Goal: Task Accomplishment & Management: Manage account settings

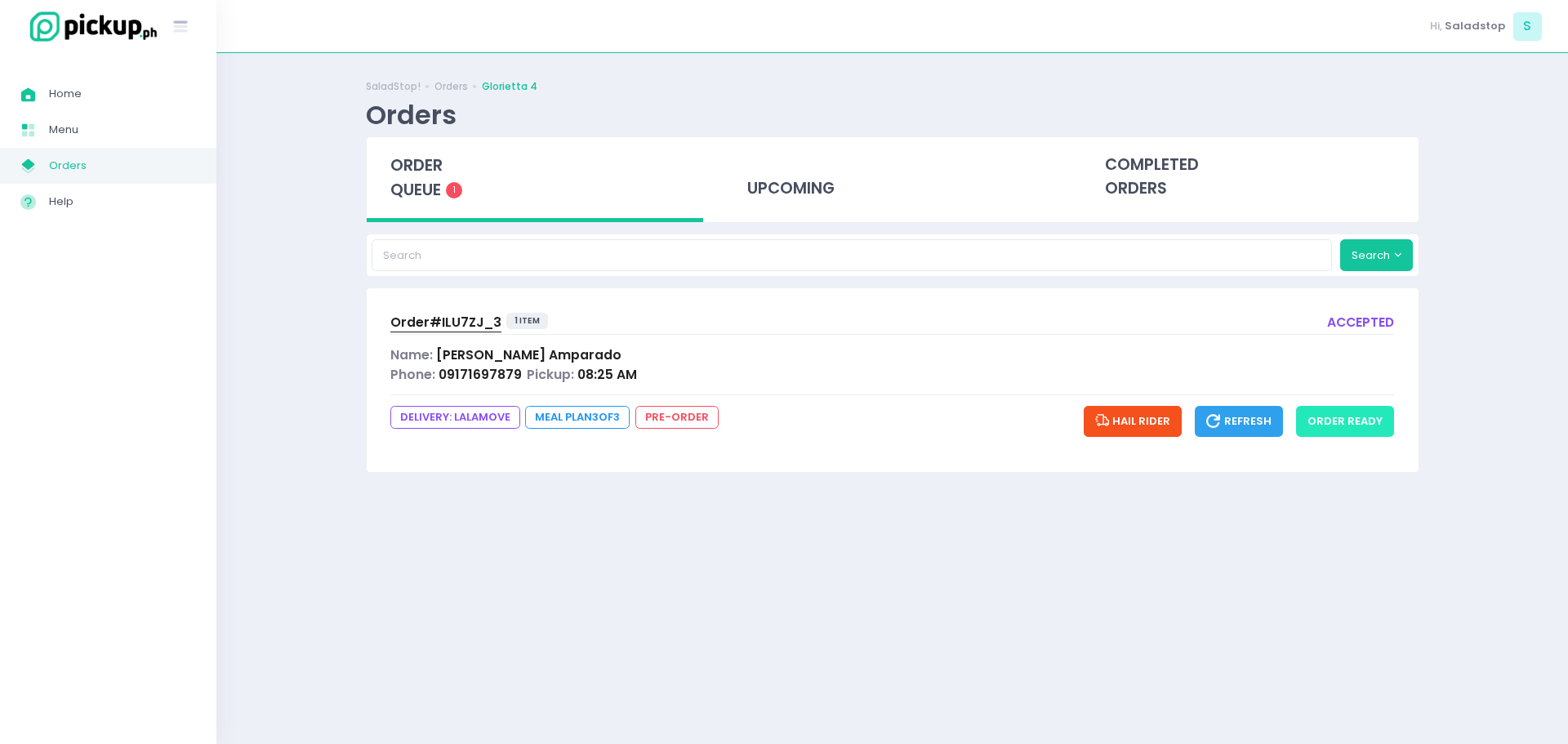
click at [1349, 429] on button "order ready" at bounding box center [1345, 421] width 98 height 31
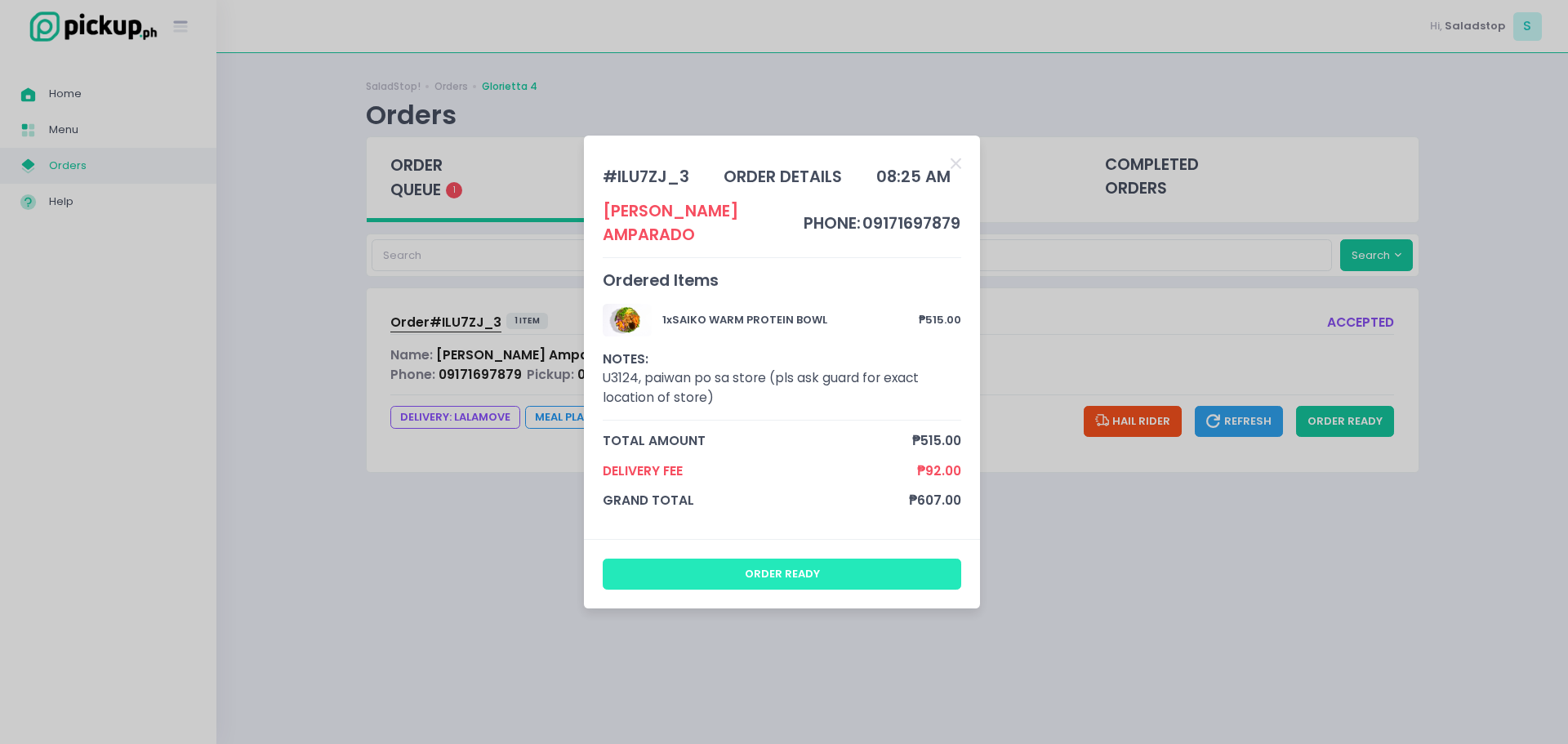
click at [748, 564] on button "order ready" at bounding box center [782, 574] width 360 height 31
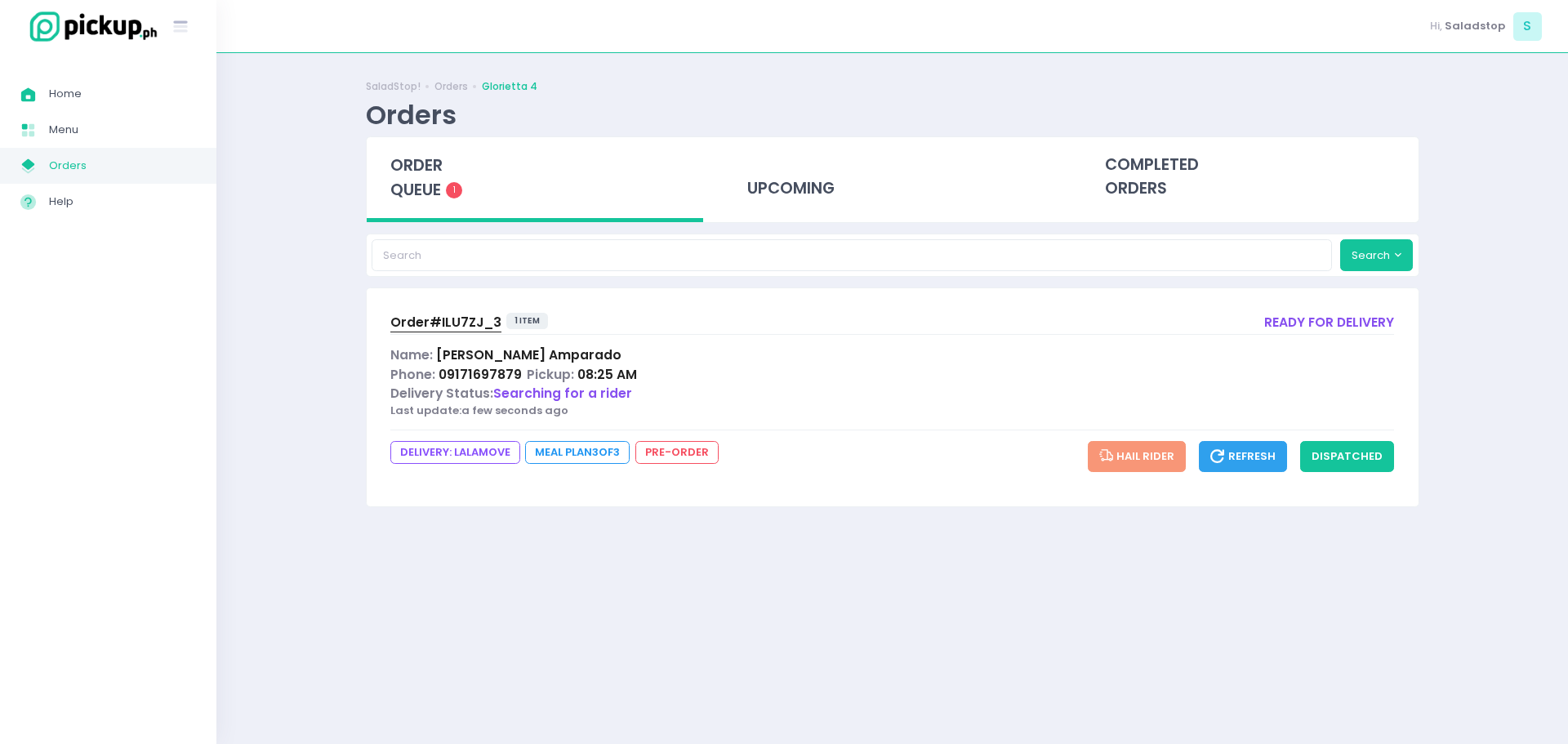
click at [601, 373] on span "08:25 AM" at bounding box center [608, 373] width 59 height 17
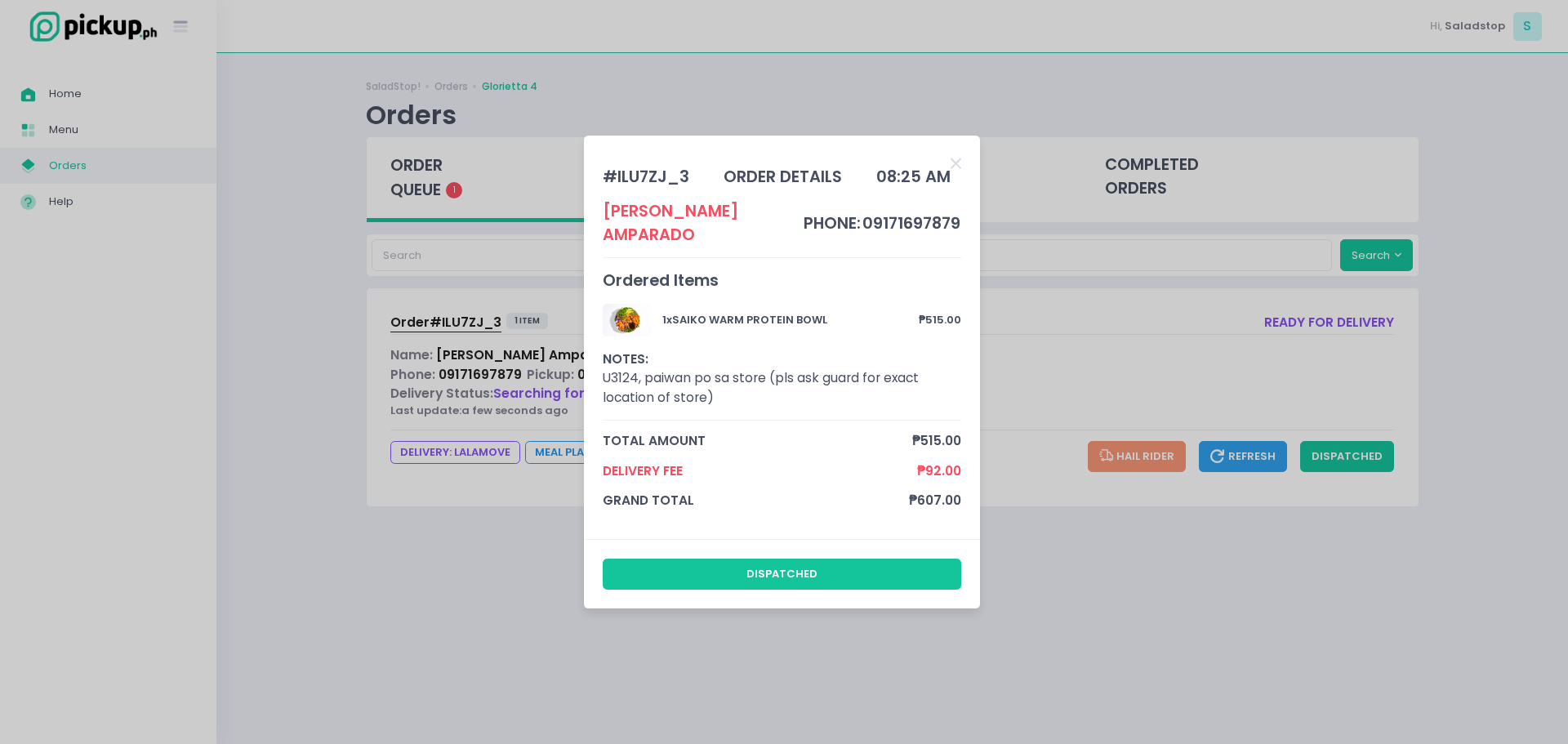
click at [768, 710] on div "# ILU7ZJ_3 order details 08:25 AM Krystel [PERSON_NAME] phone: 09171697879 Orde…" at bounding box center [784, 372] width 1568 height 744
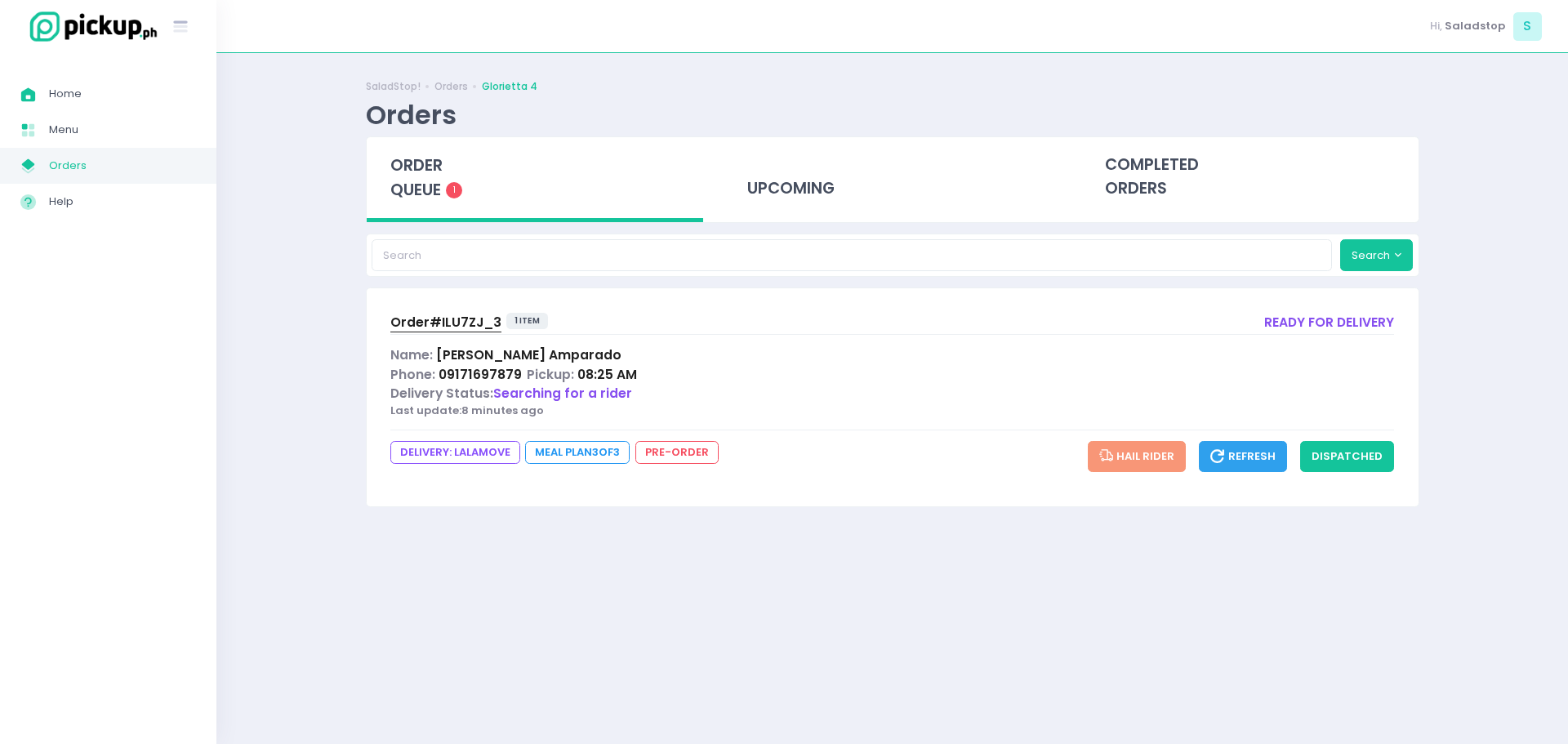
click at [613, 398] on span "Searching for a rider" at bounding box center [563, 392] width 139 height 17
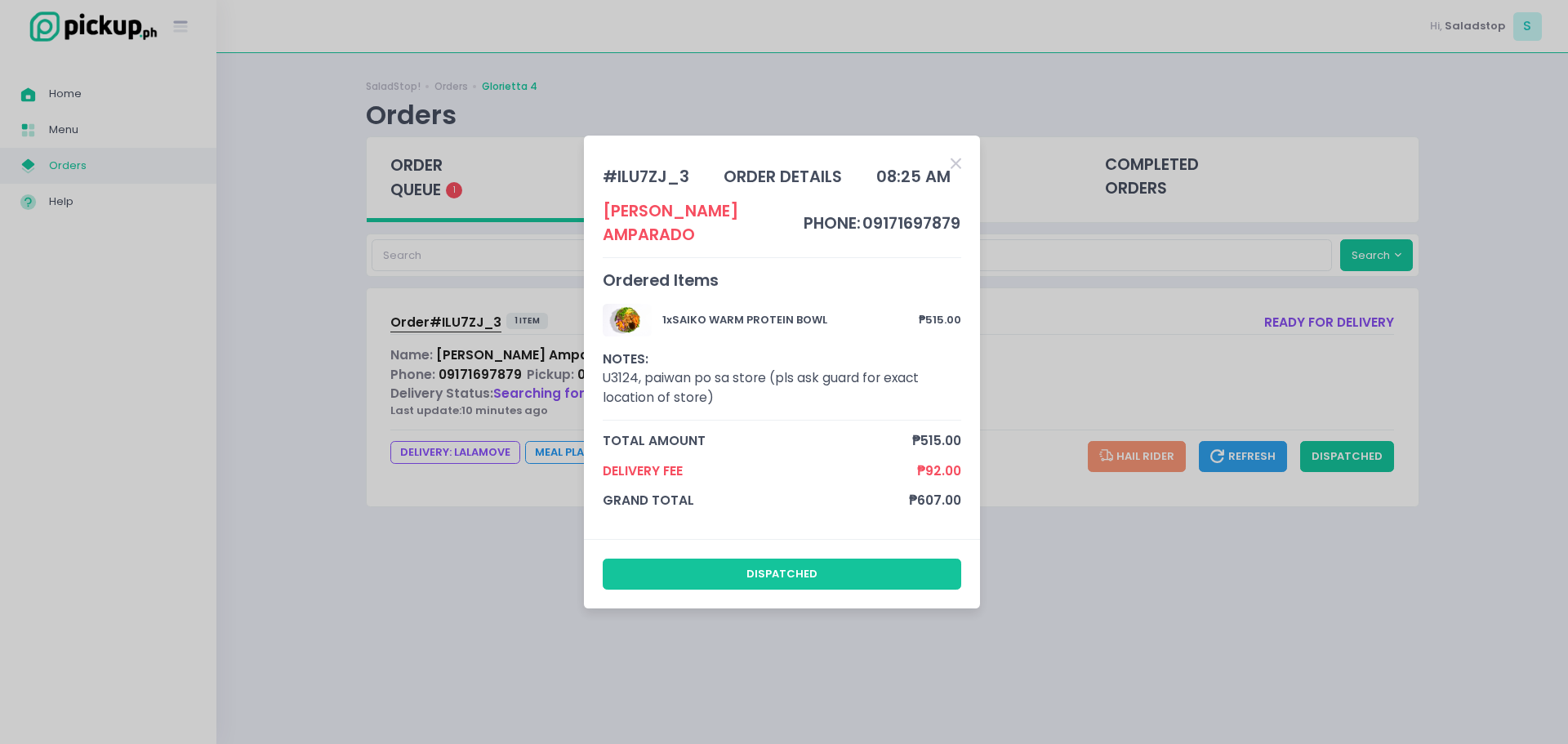
click at [959, 163] on icon "Close" at bounding box center [955, 163] width 11 height 16
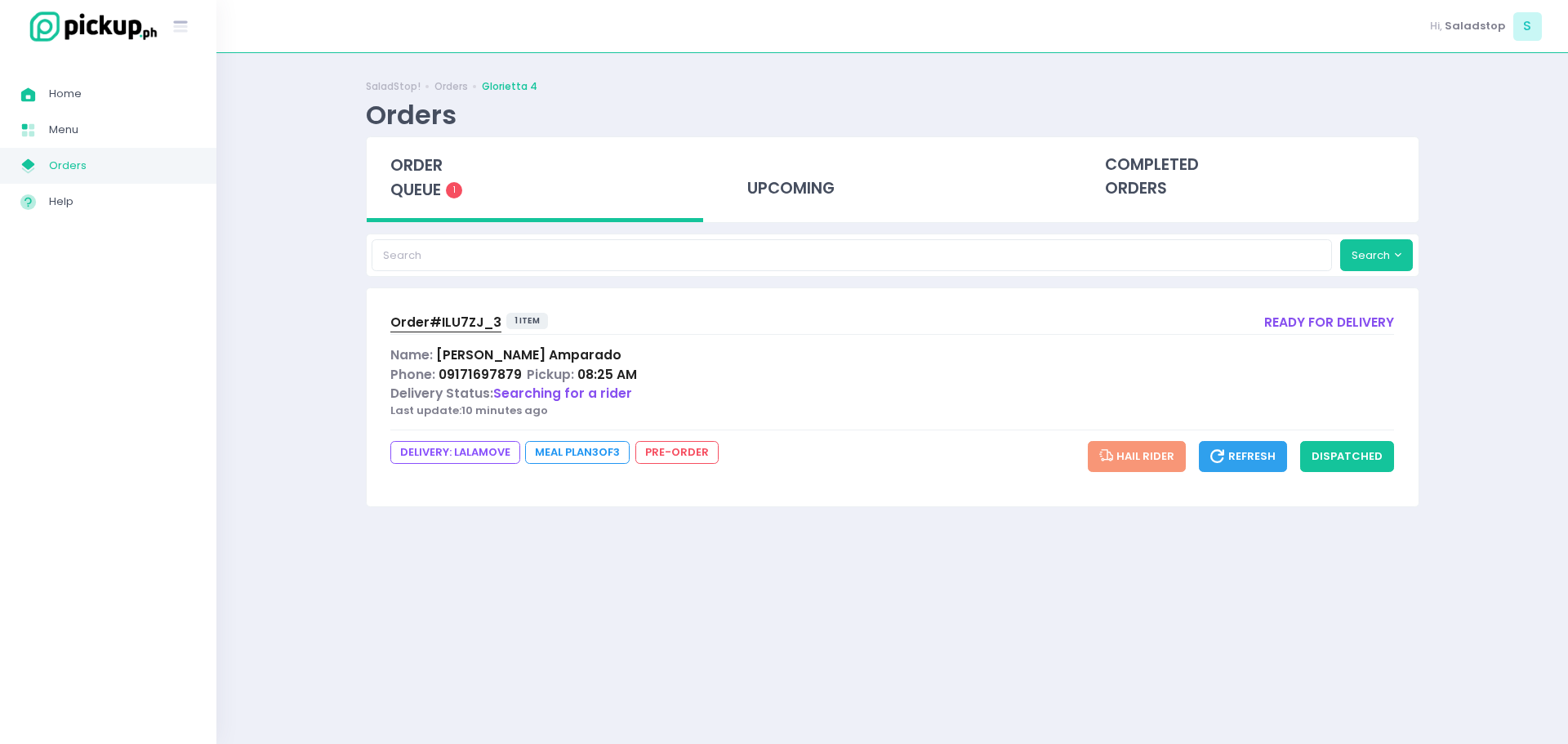
click at [445, 330] on span "Order# ILU7ZJ_3" at bounding box center [446, 321] width 111 height 17
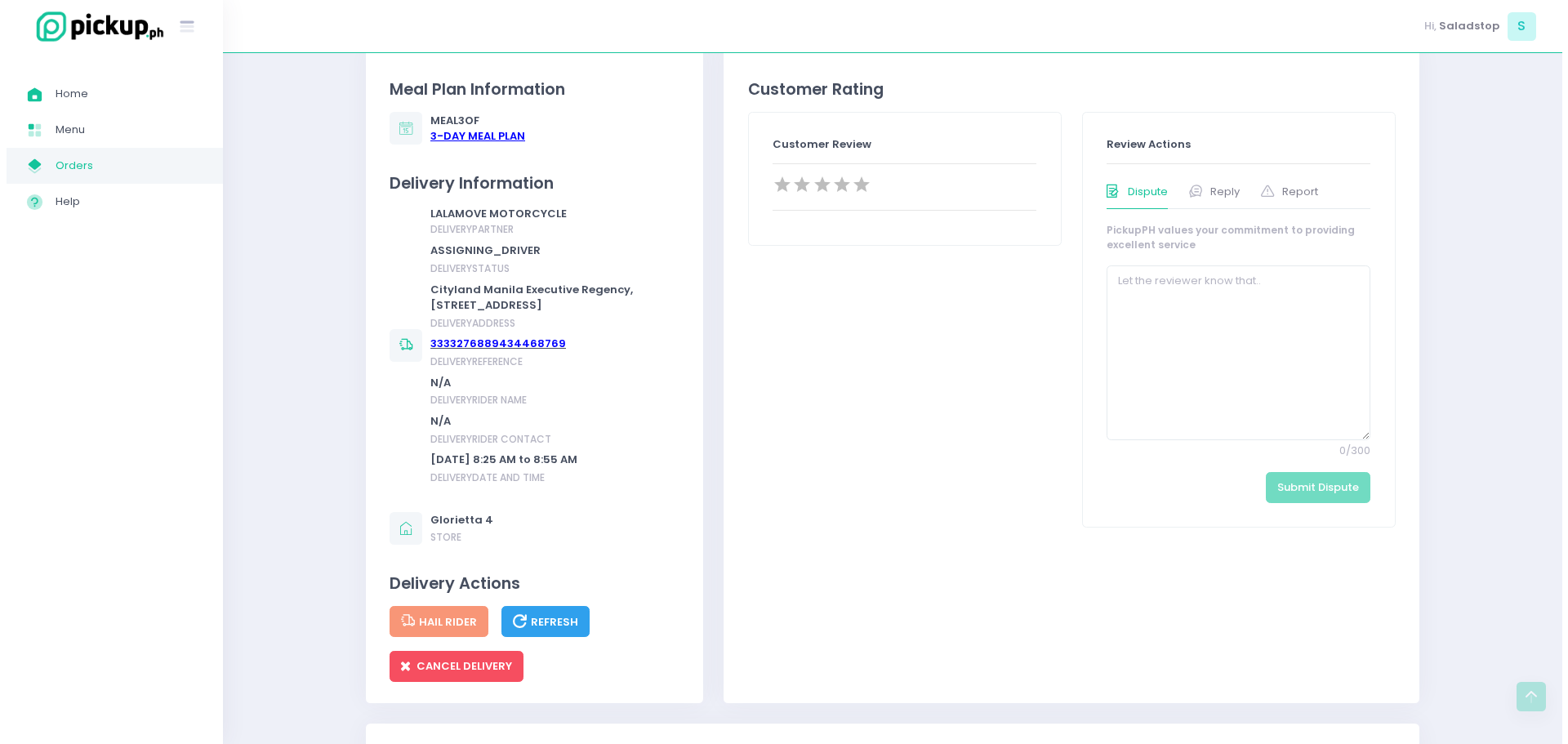
scroll to position [735, 0]
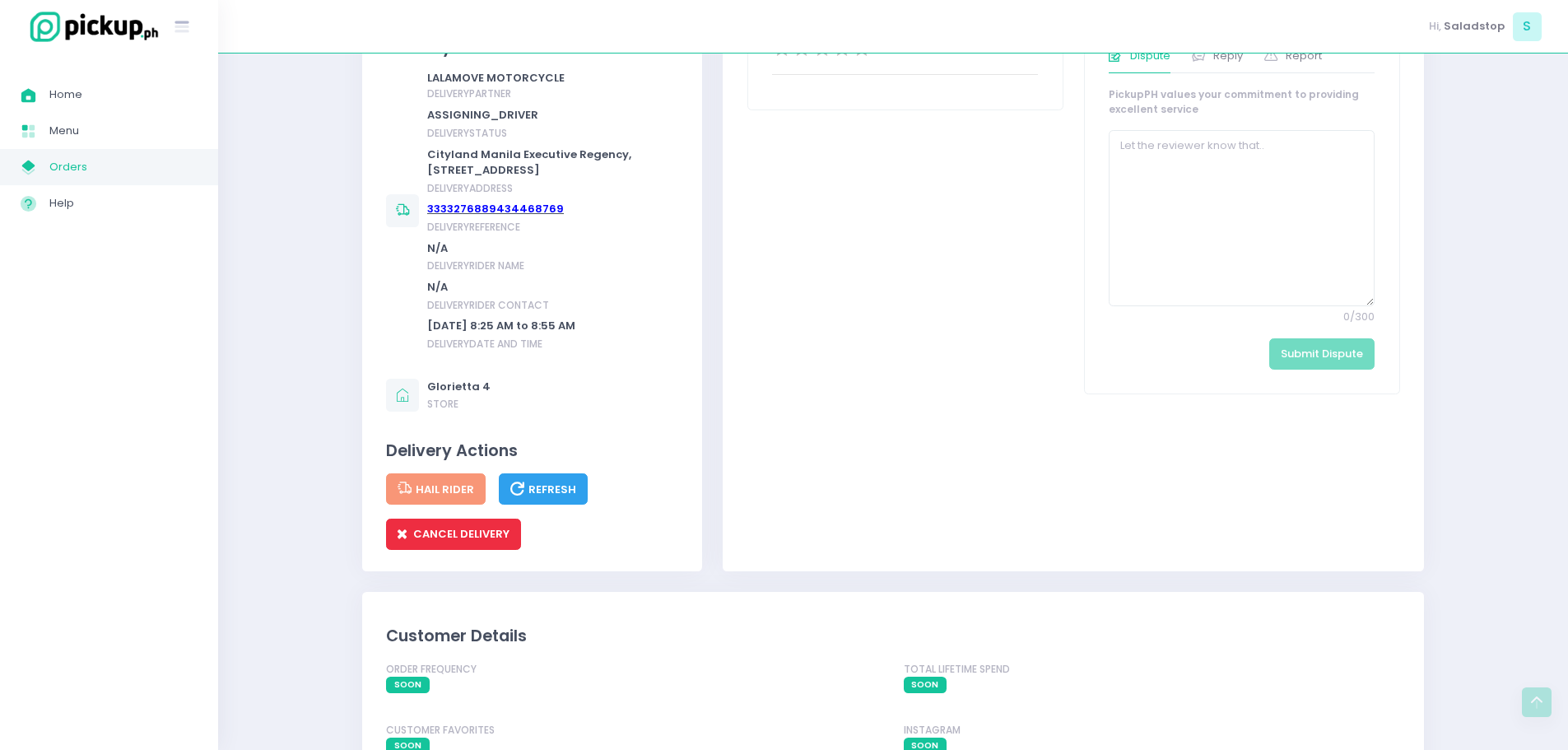
click at [486, 549] on button "CANCEL DELIVERY" at bounding box center [452, 533] width 135 height 31
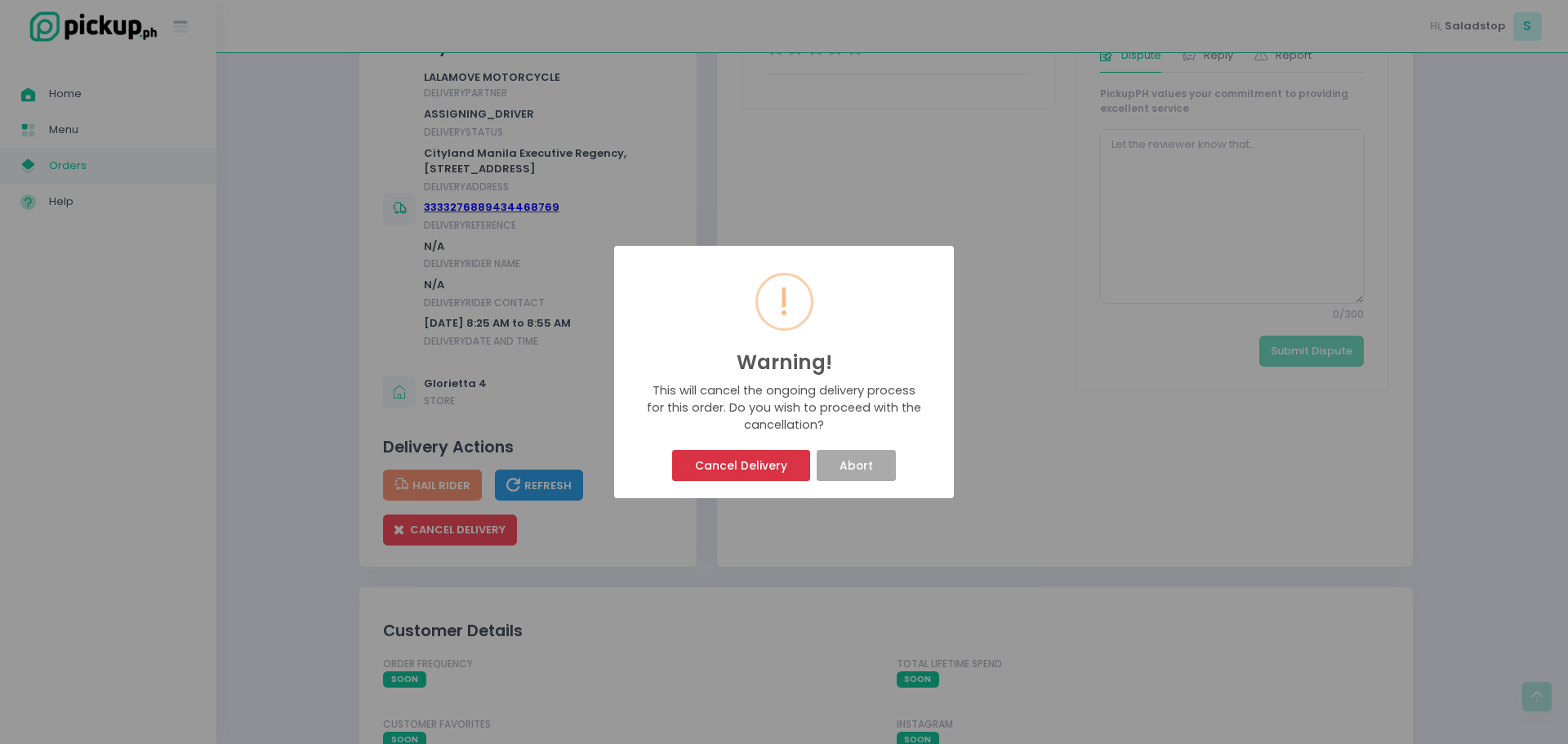
click at [737, 473] on button "Cancel Delivery" at bounding box center [740, 465] width 137 height 31
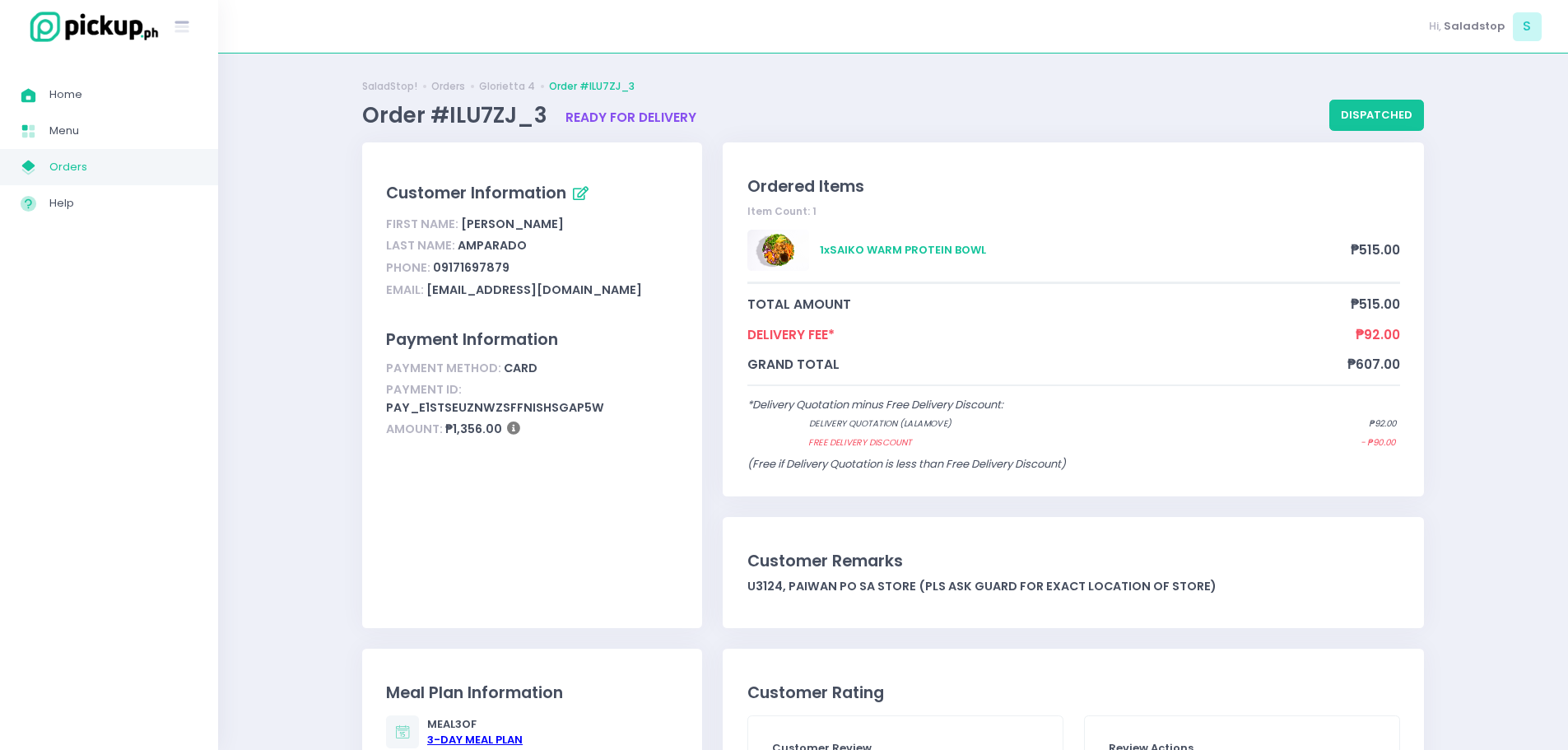
scroll to position [0, 0]
click at [470, 121] on span "Order #ILU7ZJ_3" at bounding box center [457, 116] width 190 height 30
click at [409, 110] on span "Order #ILU7ZJ_3" at bounding box center [457, 116] width 190 height 30
click at [87, 119] on link "Menu Created with Sketch. Menu" at bounding box center [109, 131] width 218 height 36
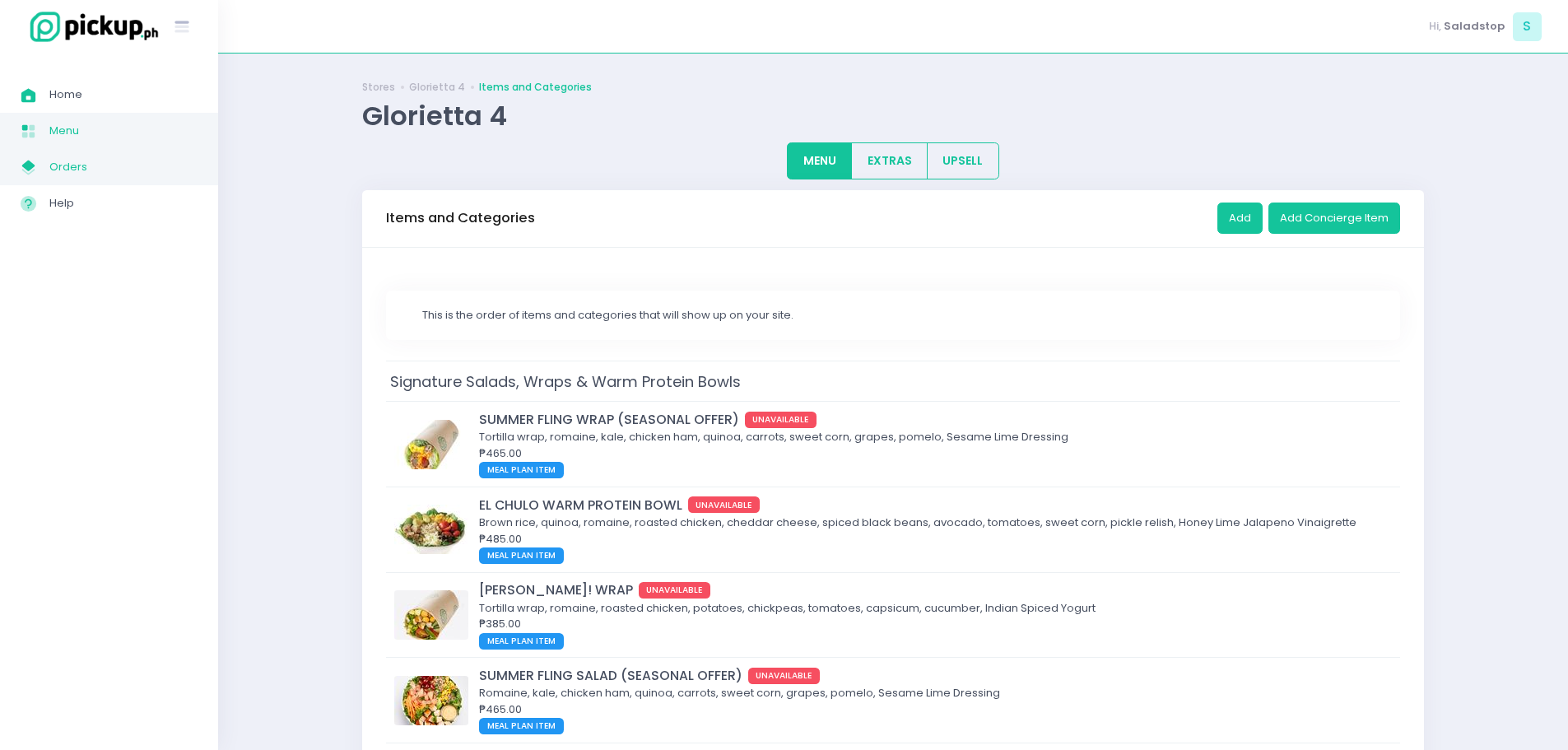
click at [78, 177] on span "Orders" at bounding box center [123, 167] width 148 height 21
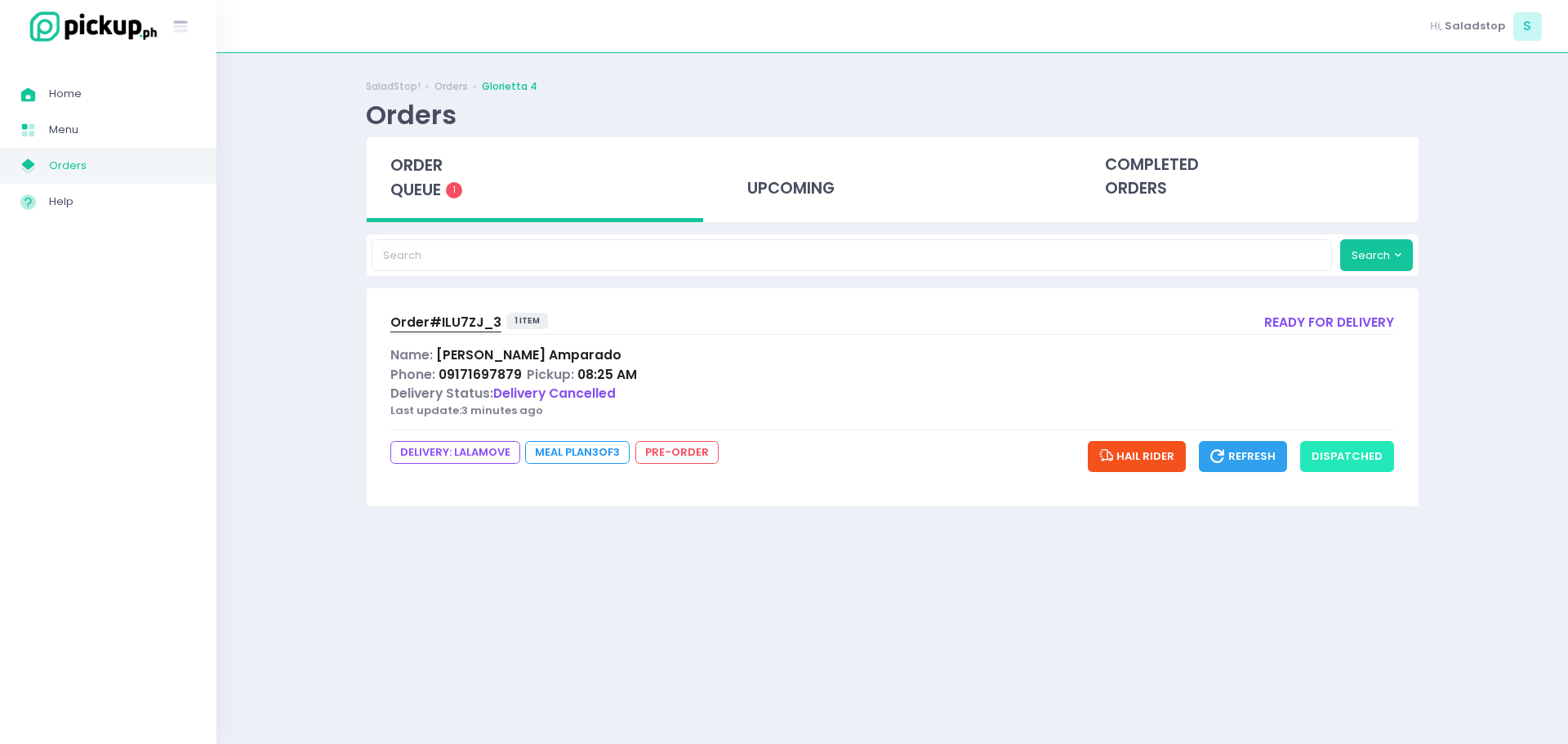
click at [1352, 457] on button "dispatched" at bounding box center [1347, 456] width 94 height 31
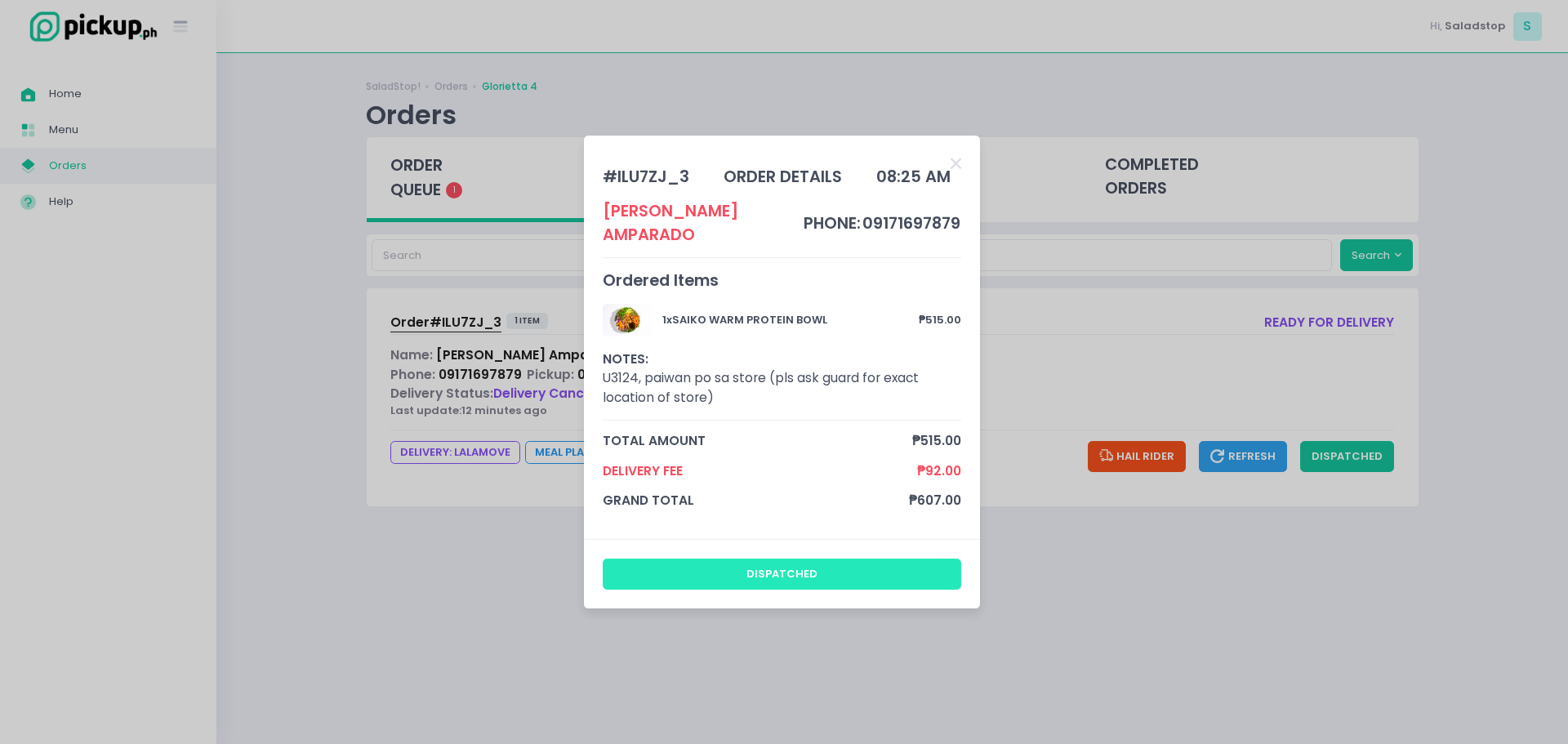
click at [837, 567] on button "dispatched" at bounding box center [782, 574] width 360 height 31
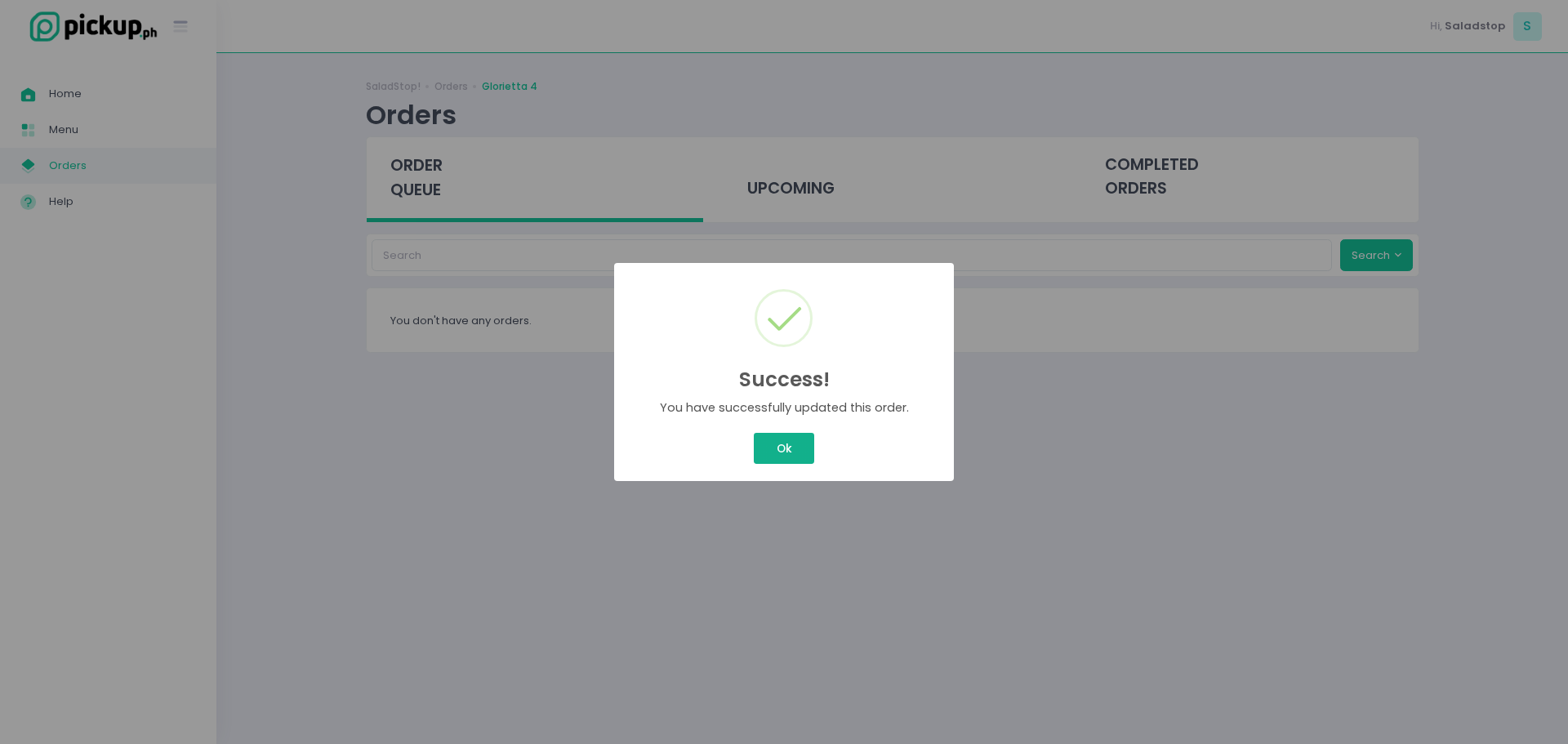
click at [767, 457] on button "Ok" at bounding box center [784, 448] width 60 height 31
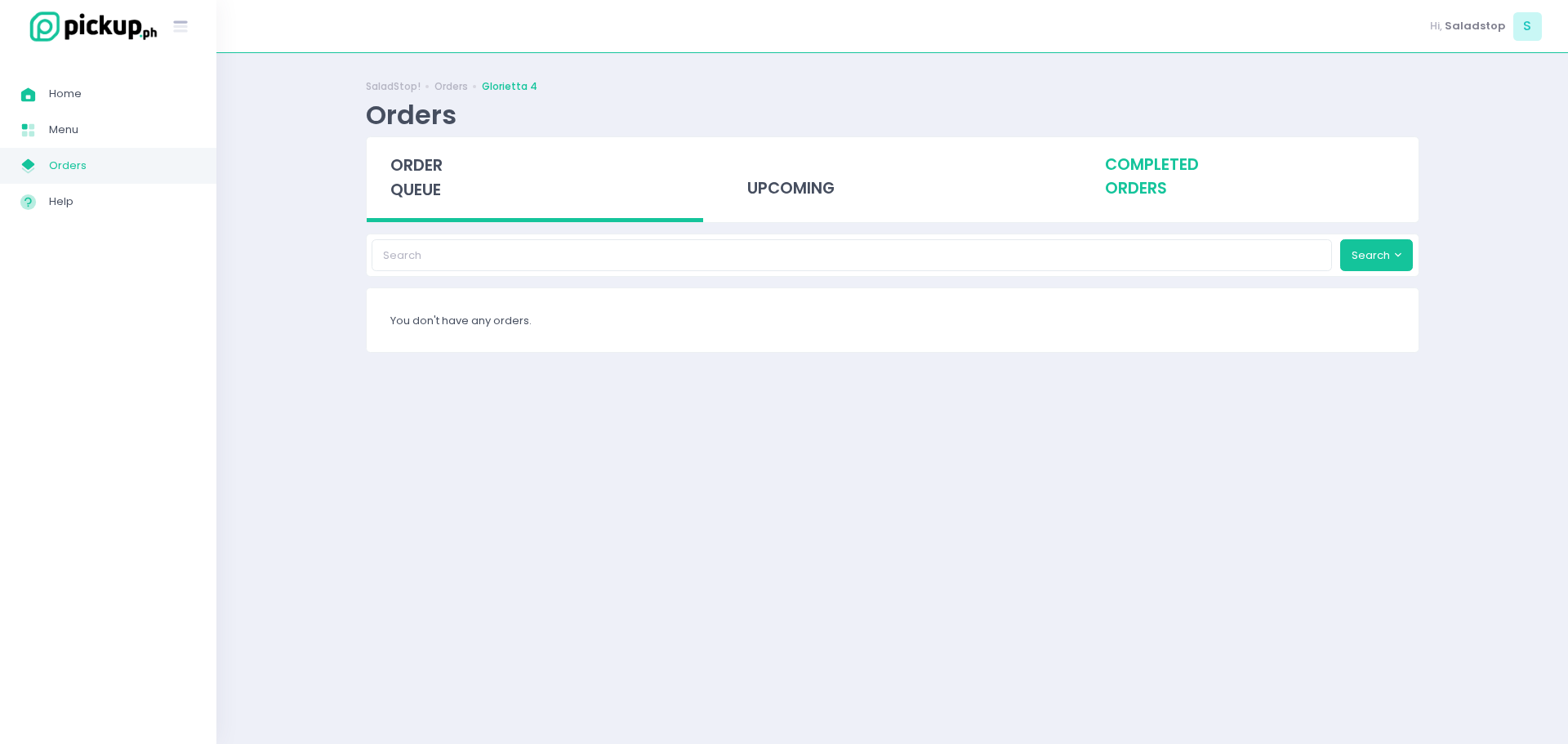
click at [1147, 183] on div "completed orders" at bounding box center [1250, 176] width 337 height 80
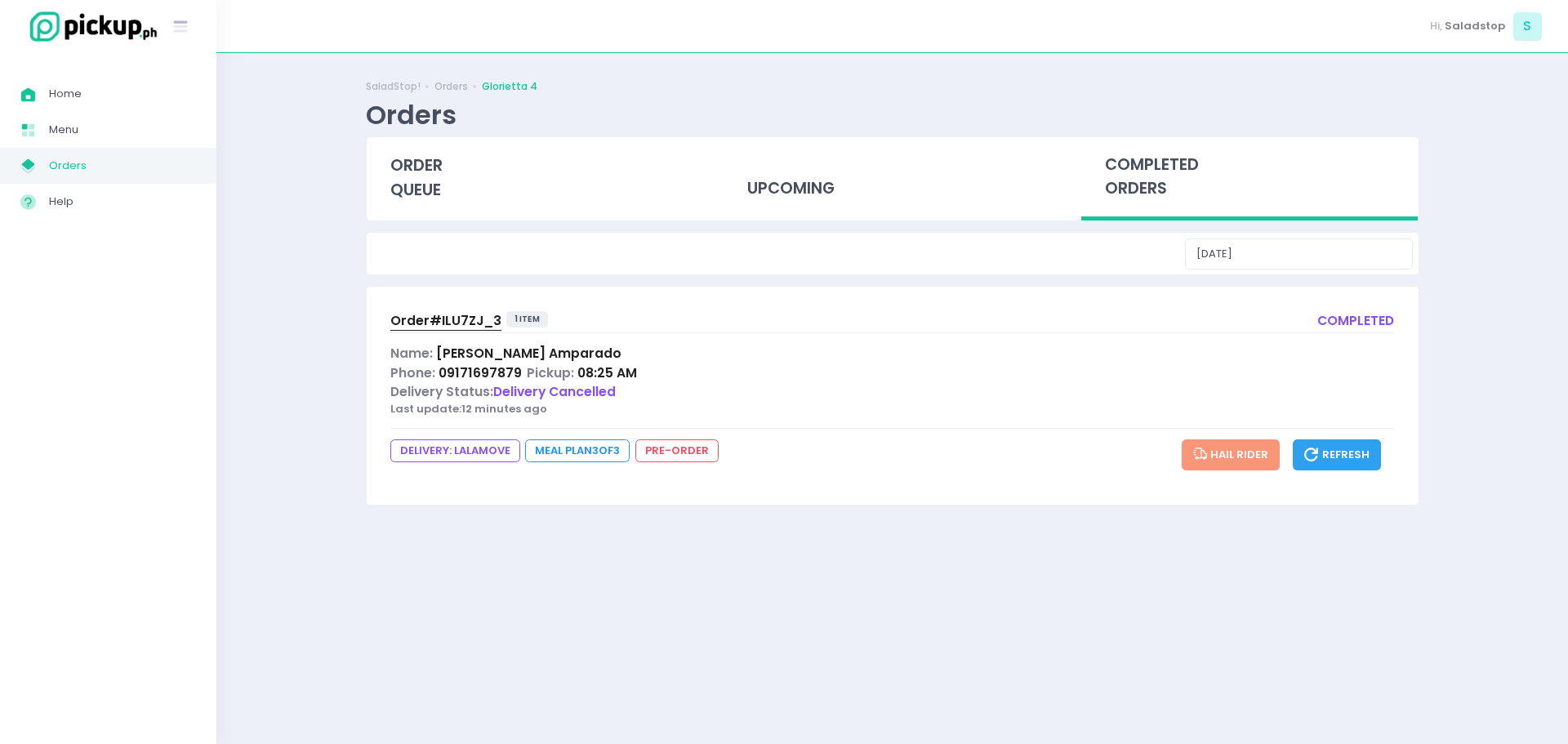
click at [449, 323] on span "Order# ILU7ZJ_3" at bounding box center [446, 320] width 111 height 17
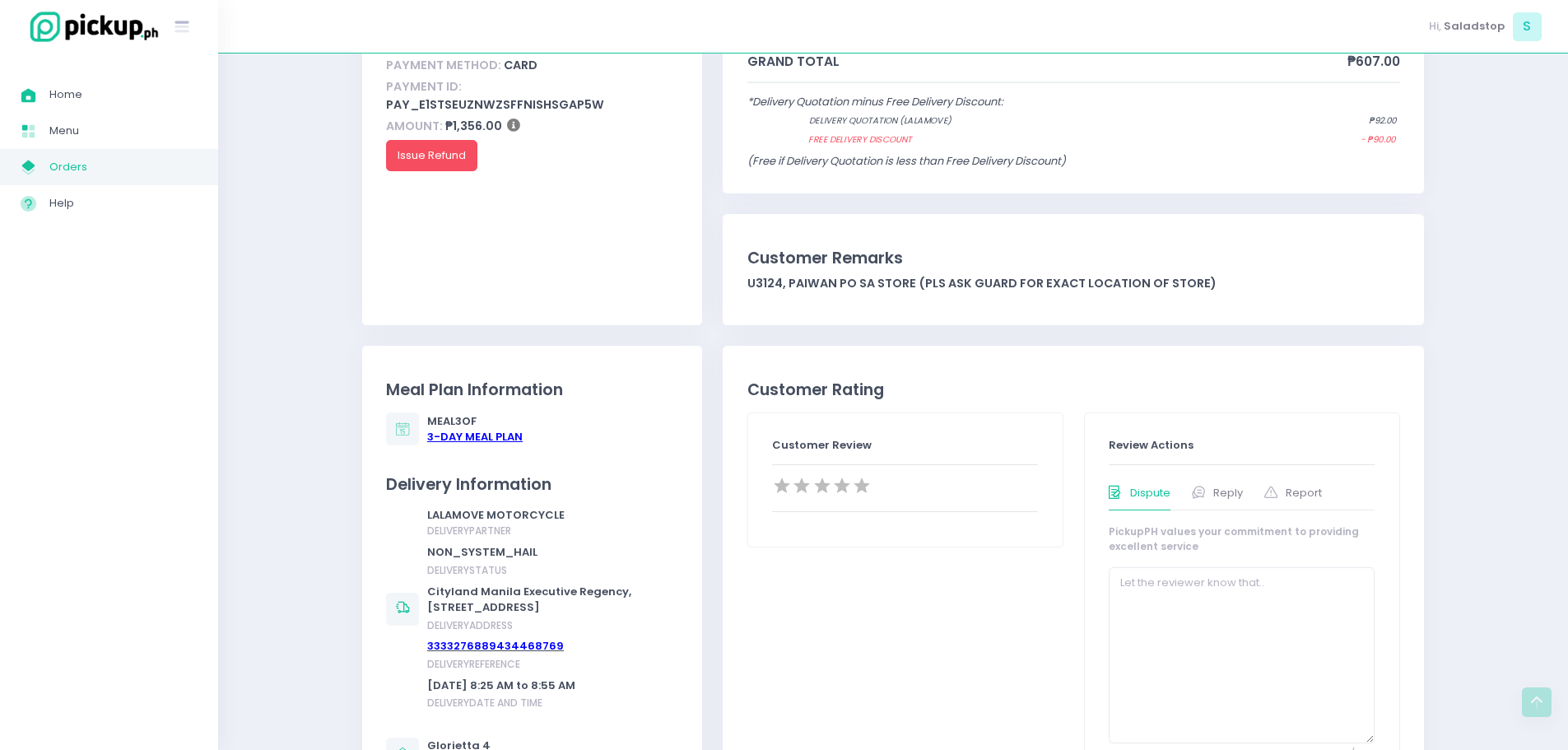
scroll to position [493, 0]
